Goal: Task Accomplishment & Management: Manage account settings

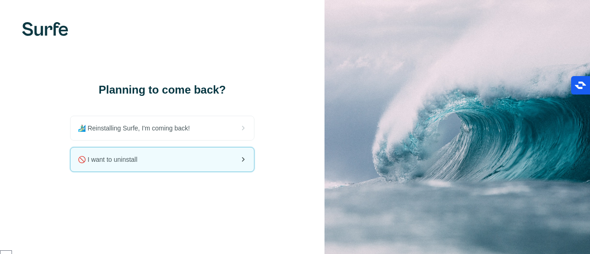
scroll to position [6647, 0]
click at [113, 158] on span "🚫 I want to uninstall" at bounding box center [111, 159] width 67 height 9
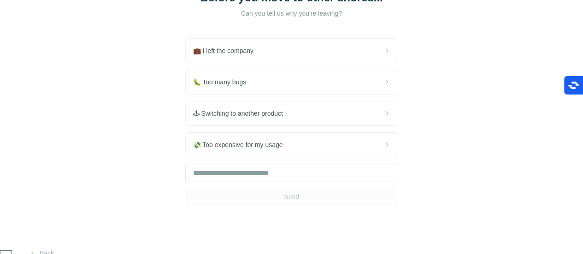
scroll to position [93, 0]
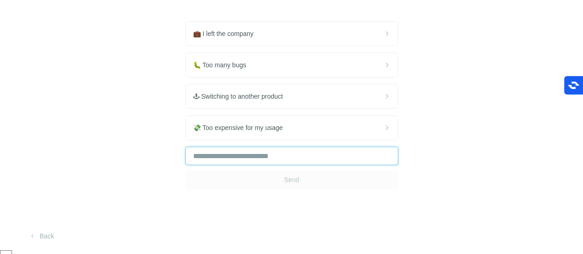
click at [185, 154] on input "text" at bounding box center [291, 156] width 213 height 18
type input "**********"
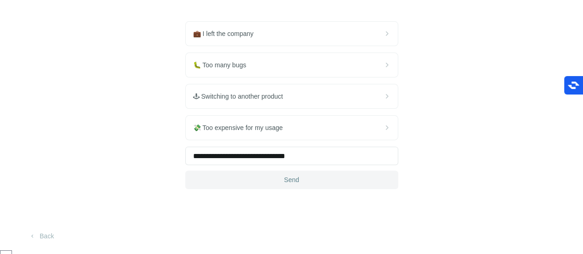
click at [185, 176] on button "Send" at bounding box center [291, 179] width 213 height 18
